Goal: Check status: Check status

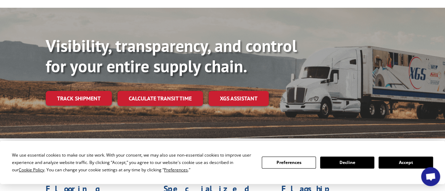
scroll to position [79, 0]
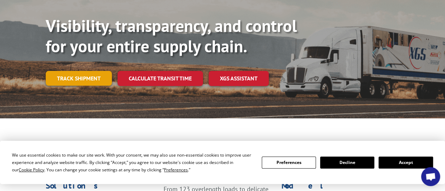
click at [91, 71] on link "Track shipment" at bounding box center [79, 78] width 66 height 15
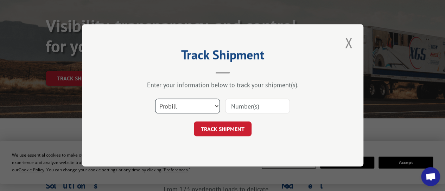
click at [215, 104] on select "Select category... Probill BOL PO" at bounding box center [187, 106] width 65 height 15
select select "bol"
click at [155, 99] on select "Select category... Probill BOL PO" at bounding box center [187, 106] width 65 height 15
click at [260, 103] on input at bounding box center [257, 106] width 65 height 15
paste input "420553"
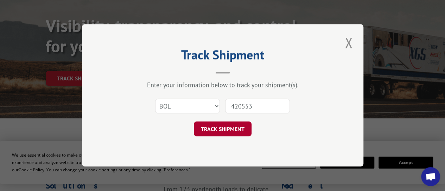
type input "420553"
click at [228, 130] on button "TRACK SHIPMENT" at bounding box center [223, 129] width 58 height 15
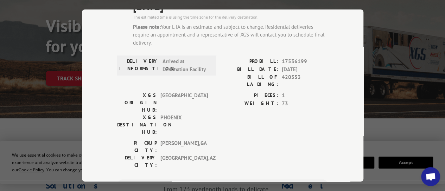
scroll to position [233, 0]
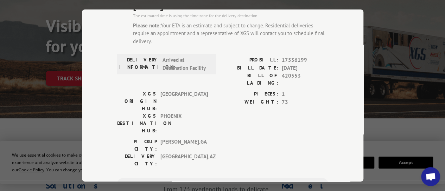
type input "[PHONE_NUMBER]"
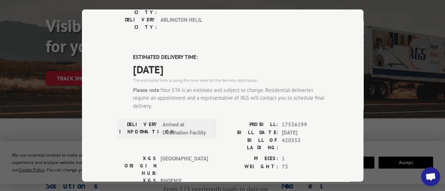
scroll to position [0, 0]
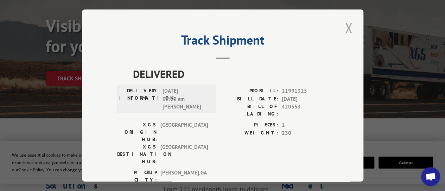
click at [345, 26] on button "Close modal" at bounding box center [349, 27] width 12 height 19
